Goal: Check status: Check status

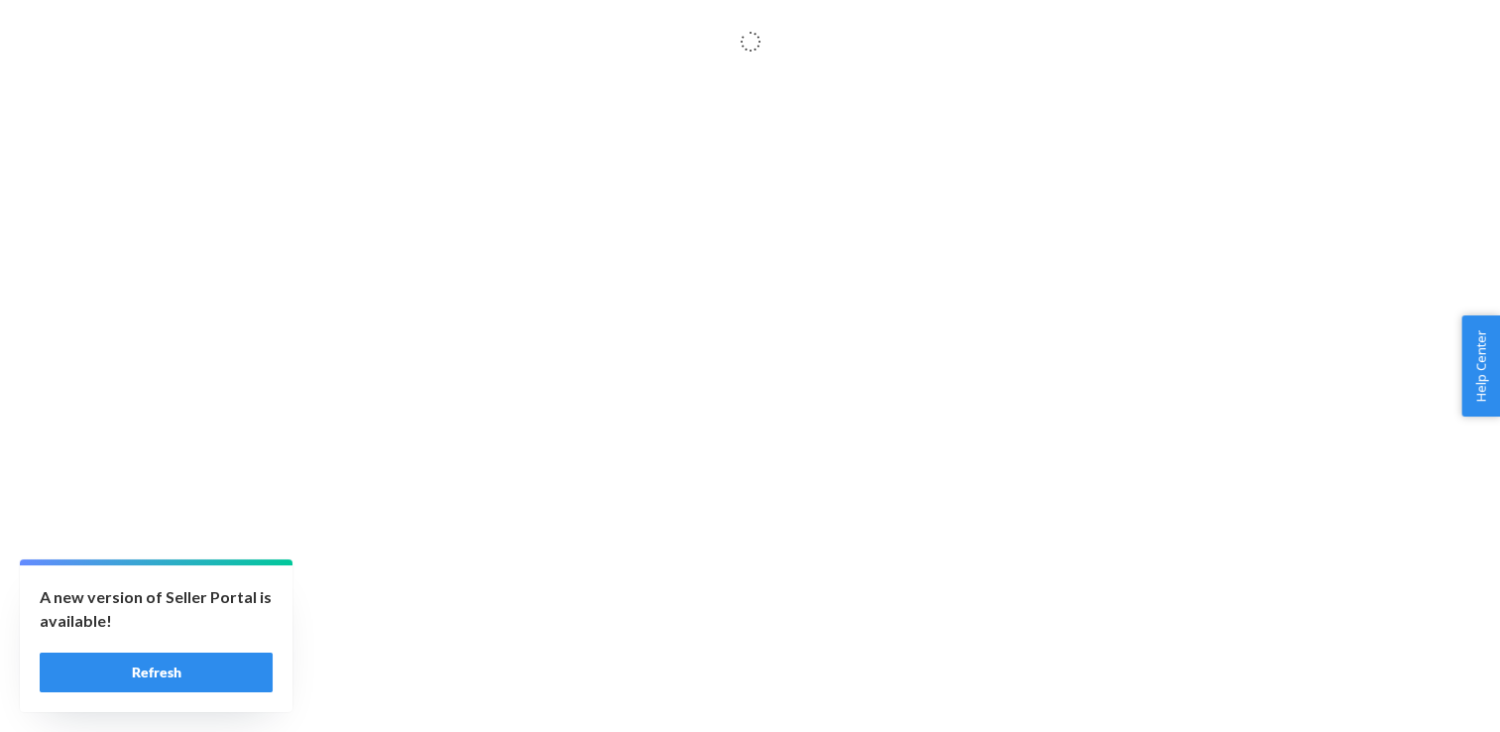
click at [169, 668] on button "Refresh" at bounding box center [156, 672] width 233 height 40
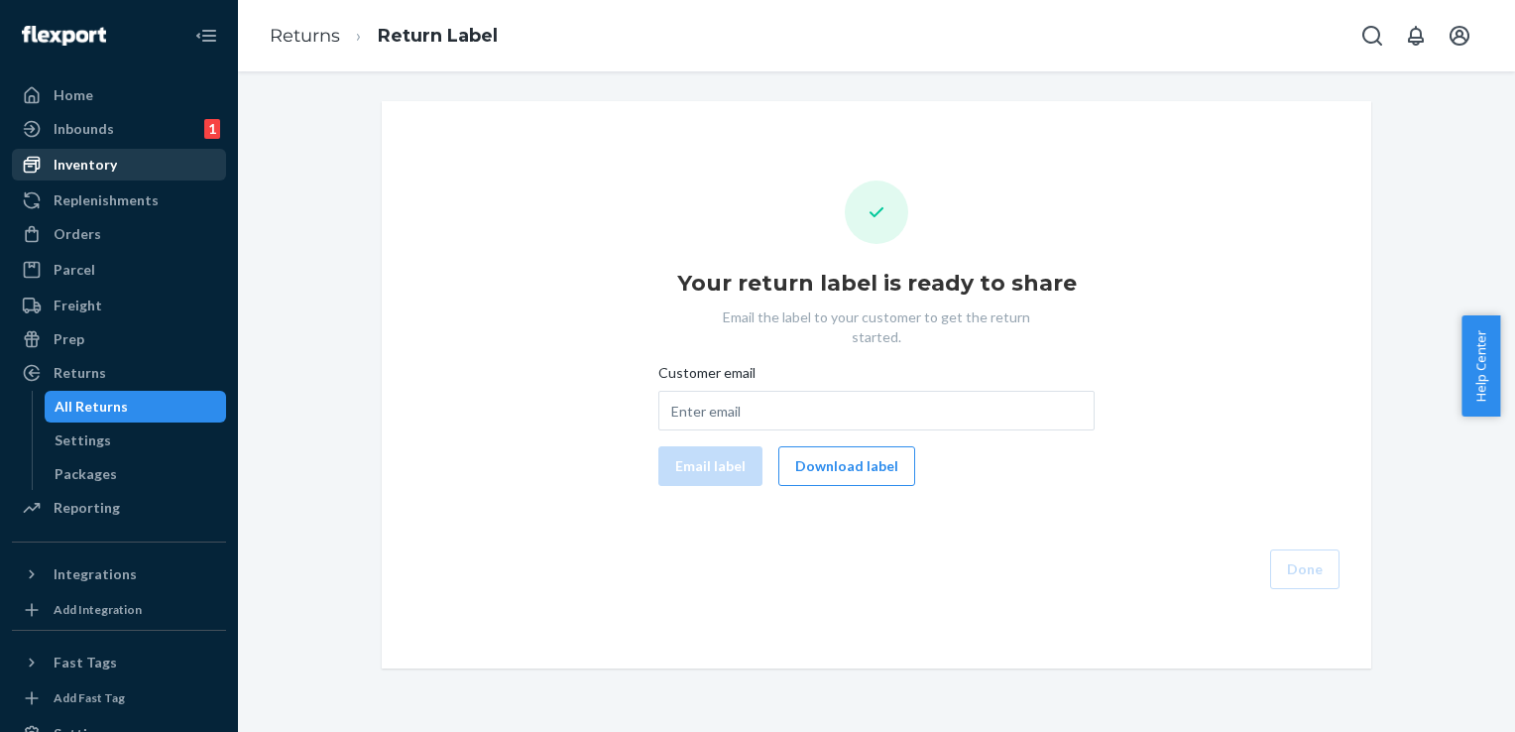
click at [77, 169] on div "Inventory" at bounding box center [85, 165] width 63 height 20
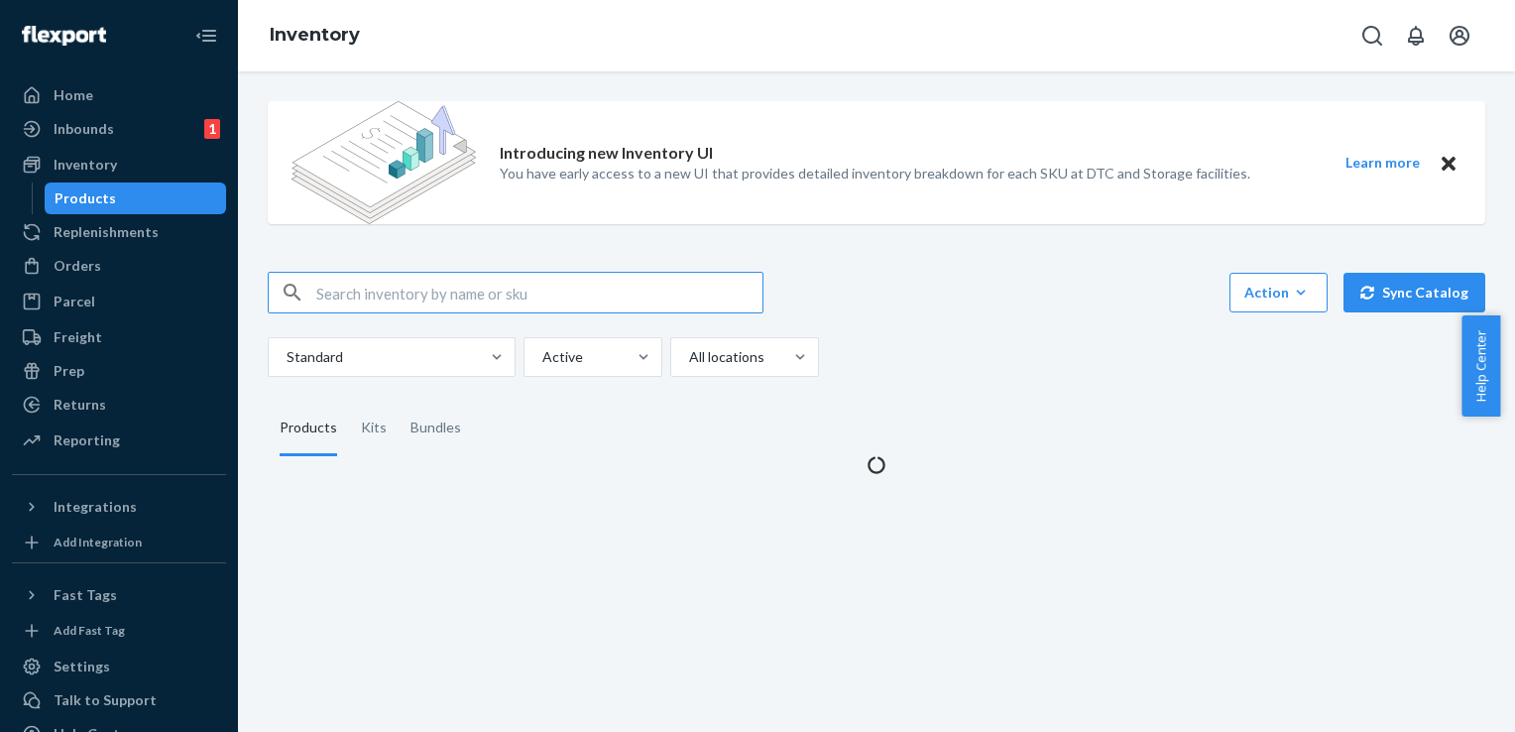
type input "Logged out Open - 27 Snoozed - 156"
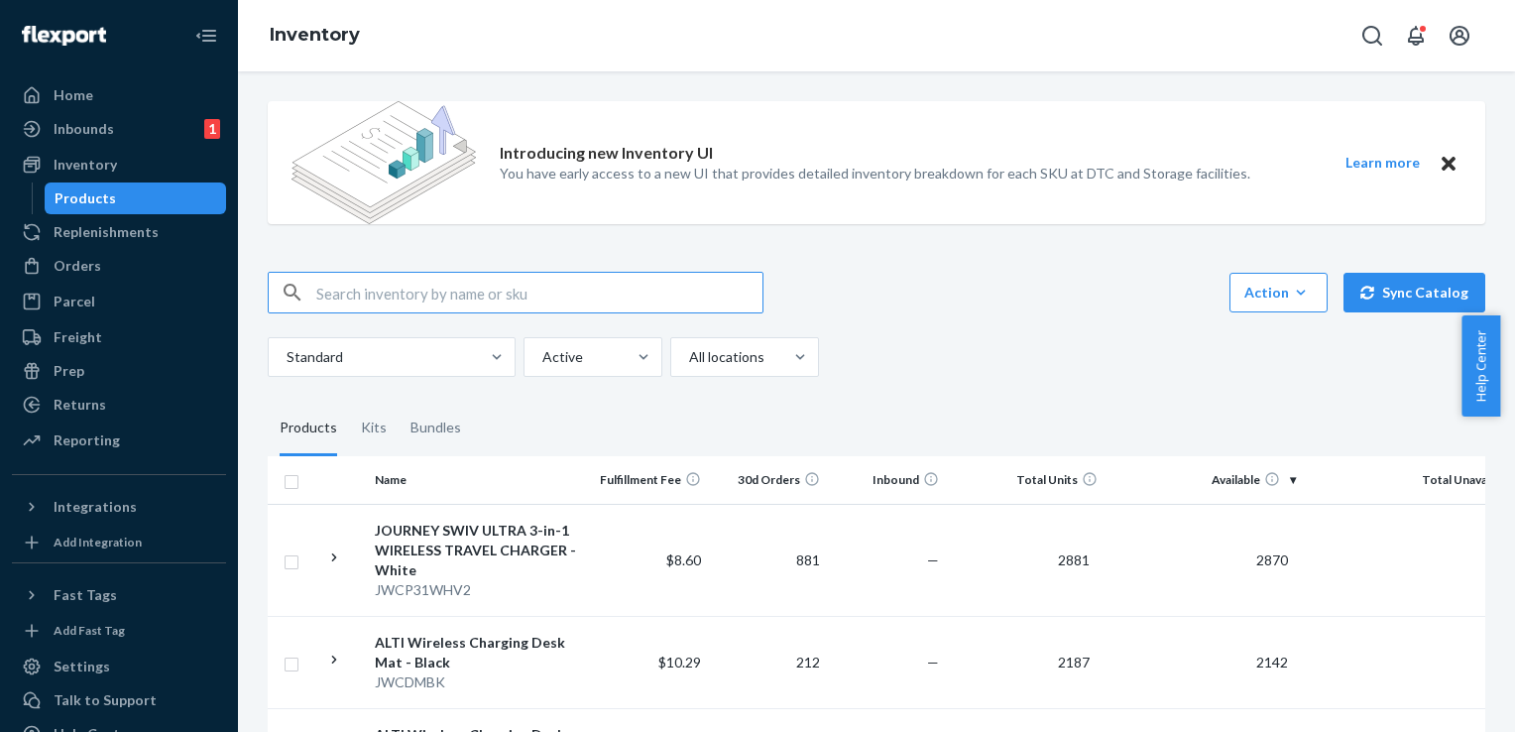
paste input "JKW5BK"
type input "JKW5BK"
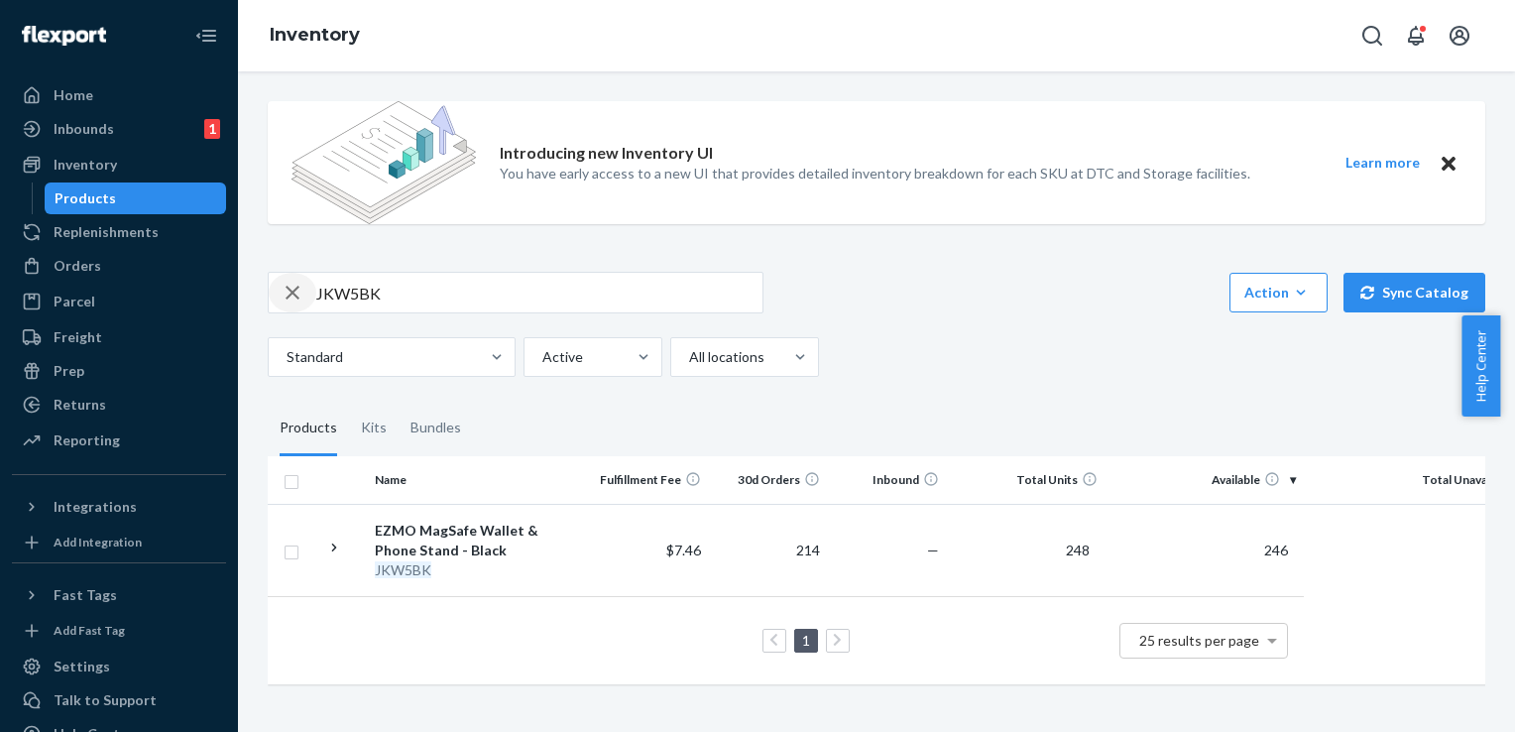
click at [297, 296] on icon "button" at bounding box center [293, 293] width 14 height 14
click at [337, 292] on input "text" at bounding box center [539, 293] width 446 height 40
paste input "JWCDMBU"
type input "JWCDMBU"
click at [289, 301] on icon "button" at bounding box center [293, 293] width 24 height 40
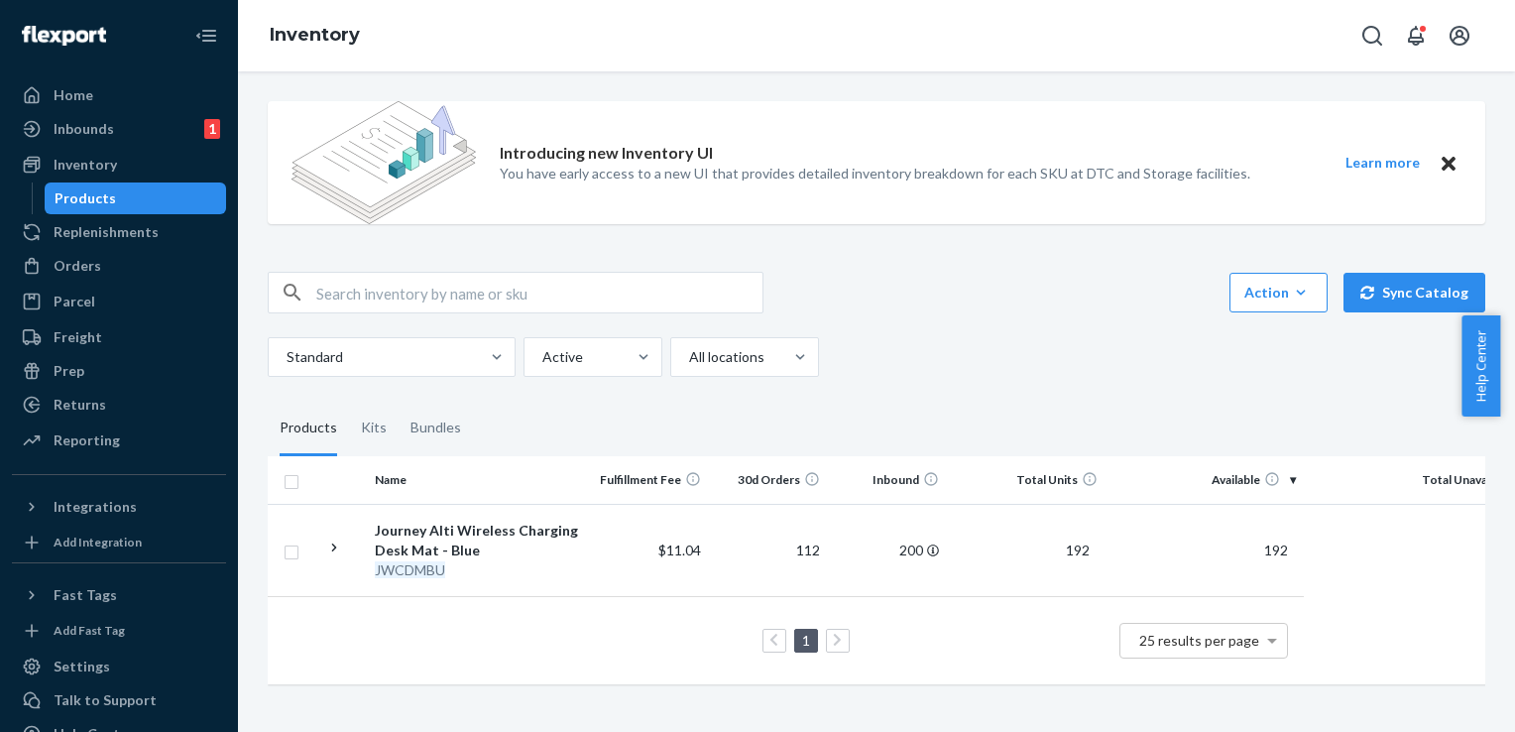
click at [341, 298] on input "text" at bounding box center [539, 293] width 446 height 40
paste input "JWCDMSBK"
type input "JWCDMSBK"
click at [290, 292] on icon "button" at bounding box center [293, 293] width 24 height 40
click at [353, 290] on input "text" at bounding box center [539, 293] width 446 height 40
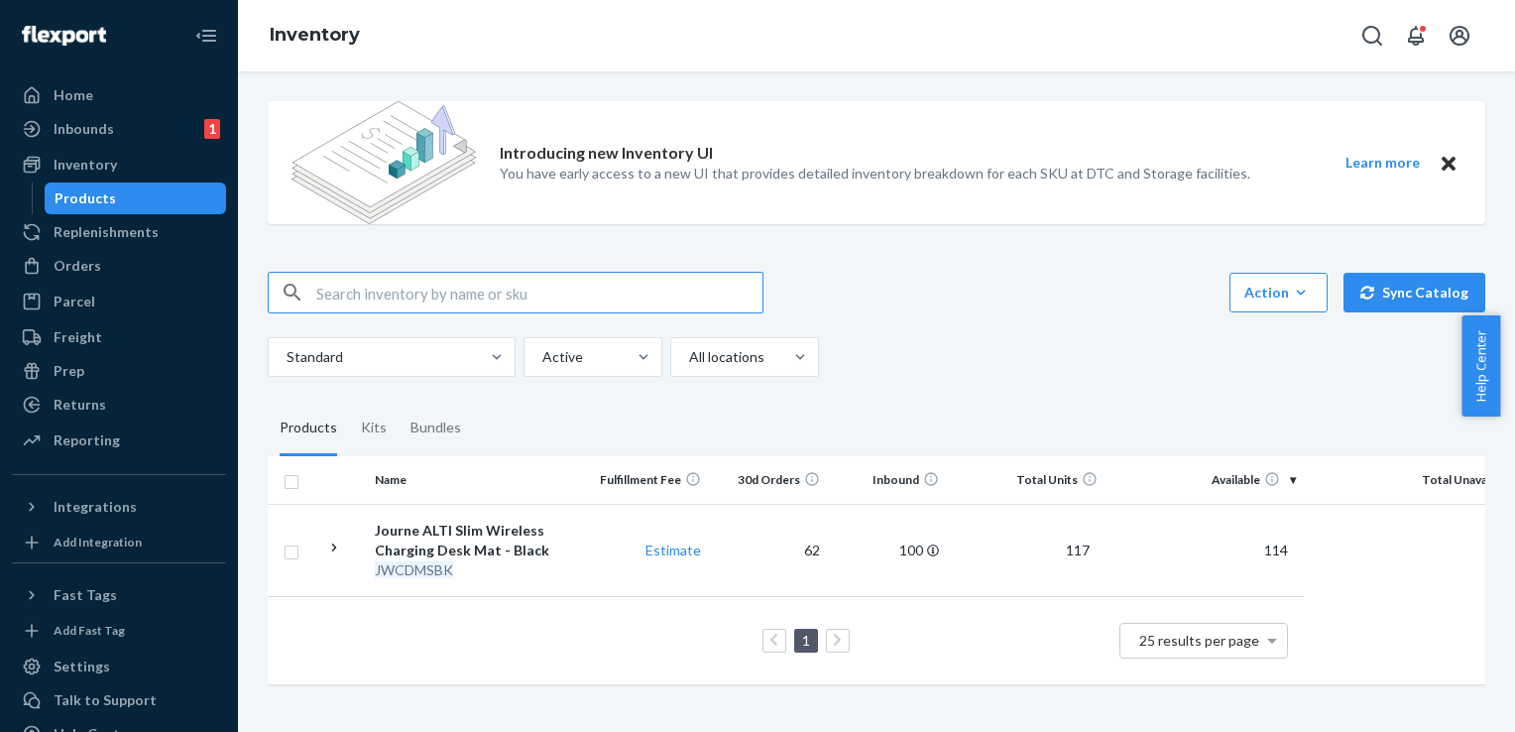
paste input "JWCS14BK"
type input "JWCS14BK"
